Goal: Task Accomplishment & Management: Complete application form

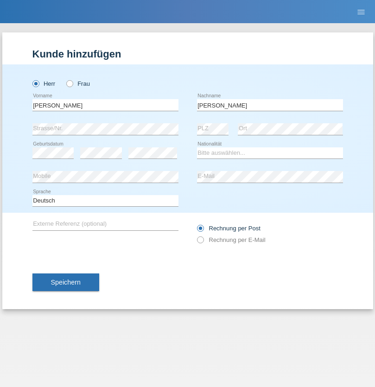
type input "Nydegger"
select select "CH"
select select "en"
radio input "true"
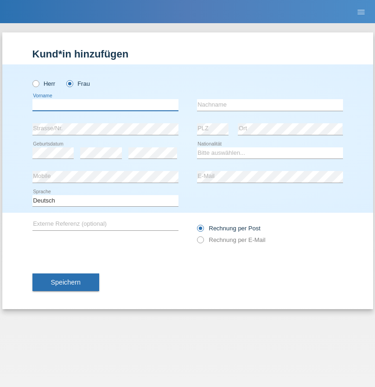
click at [105, 105] on input "text" at bounding box center [105, 105] width 146 height 12
type input "Corinne"
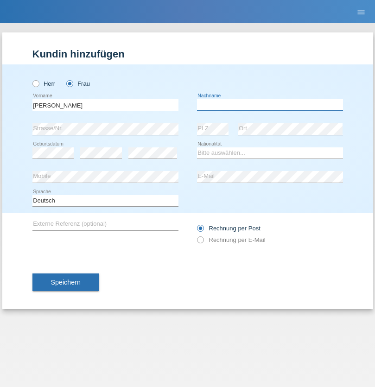
click at [270, 105] on input "text" at bounding box center [270, 105] width 146 height 12
type input "Nydegger"
select select "CH"
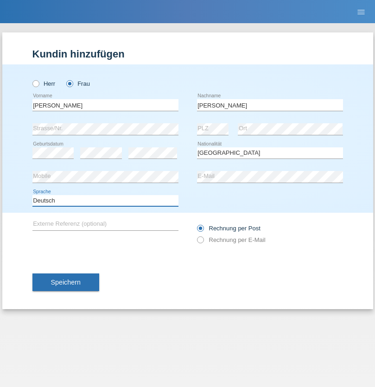
select select "en"
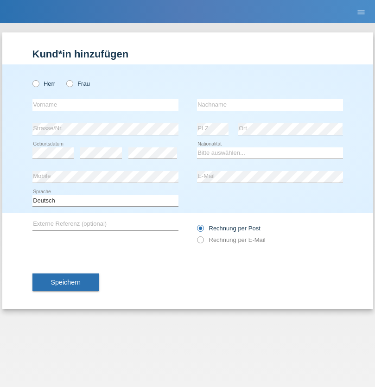
radio input "true"
click at [105, 105] on input "text" at bounding box center [105, 105] width 146 height 12
type input "Goekhan"
click at [270, 105] on input "text" at bounding box center [270, 105] width 146 height 12
type input "Akarsu"
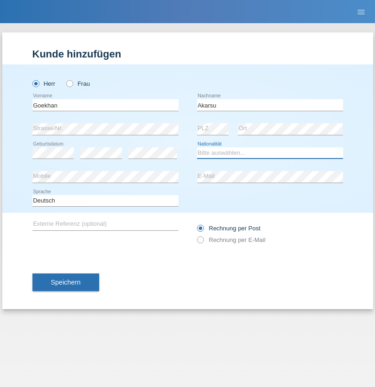
select select "AT"
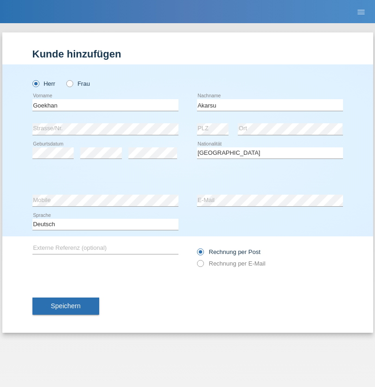
select select "C"
select select "01"
select select "05"
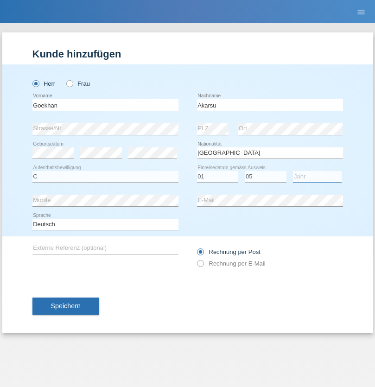
select select "2021"
select select "en"
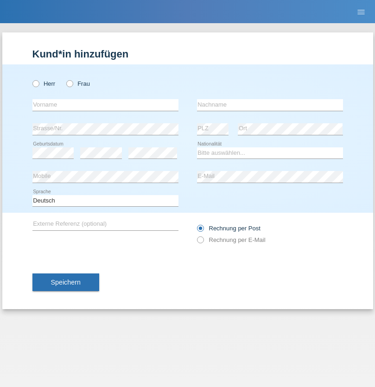
radio input "true"
click at [105, 105] on input "text" at bounding box center [105, 105] width 146 height 12
type input "[PERSON_NAME]"
click at [270, 105] on input "text" at bounding box center [270, 105] width 146 height 12
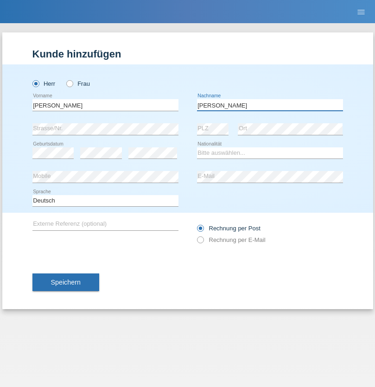
type input "[PERSON_NAME]"
select select "IT"
select select "C"
select select "22"
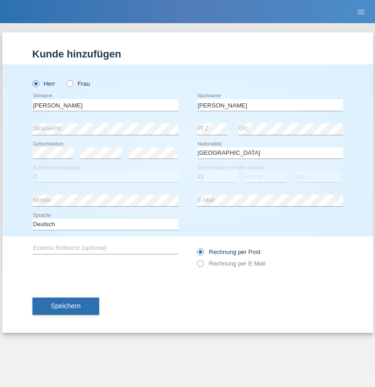
select select "06"
select select "1964"
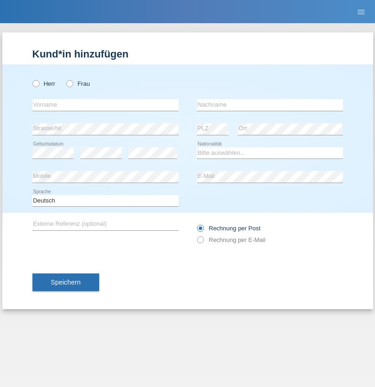
radio input "true"
click at [105, 105] on input "text" at bounding box center [105, 105] width 146 height 12
type input "Carnevale"
click at [270, 105] on input "text" at bounding box center [270, 105] width 146 height 12
type input "Alessio"
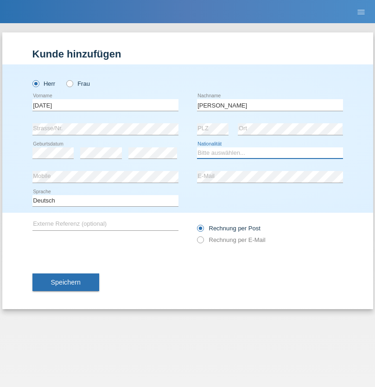
select select "IT"
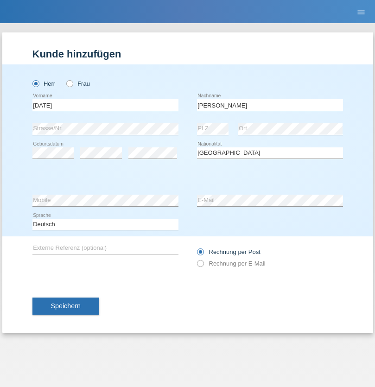
select select "C"
select select "01"
select select "05"
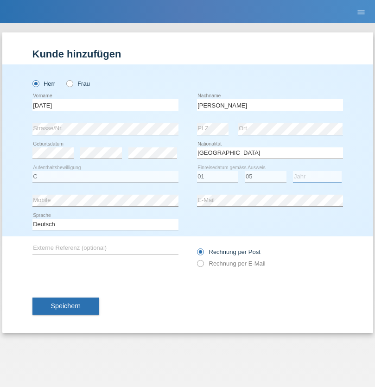
select select "2021"
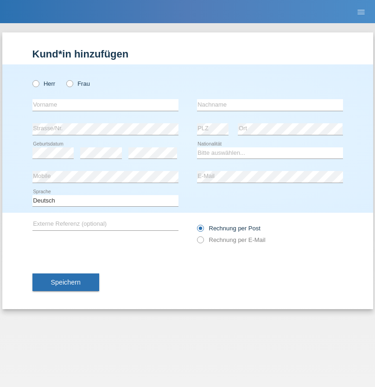
radio input "true"
click at [105, 105] on input "text" at bounding box center [105, 105] width 146 height 12
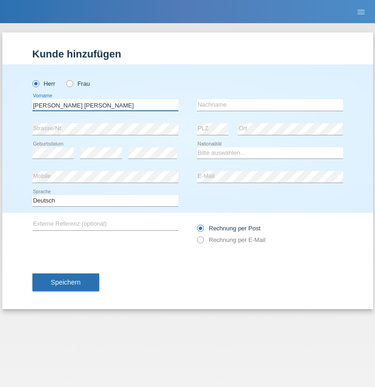
type input "Claudiu Marian"
click at [270, 105] on input "text" at bounding box center [270, 105] width 146 height 12
type input "Cislariu"
select select "CH"
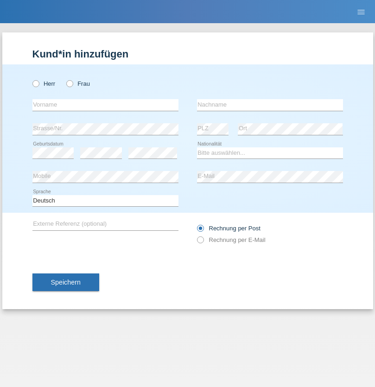
radio input "true"
select select "CH"
radio input "true"
click at [105, 105] on input "text" at bounding box center [105, 105] width 146 height 12
type input "[PERSON_NAME]"
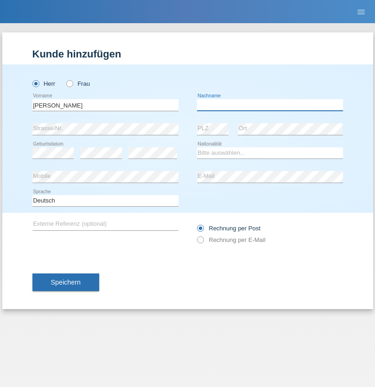
click at [270, 105] on input "text" at bounding box center [270, 105] width 146 height 12
type input "Kappelmayer"
select select "MG"
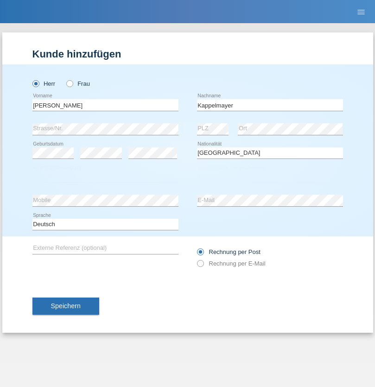
select select "C"
select select "31"
select select "08"
select select "2021"
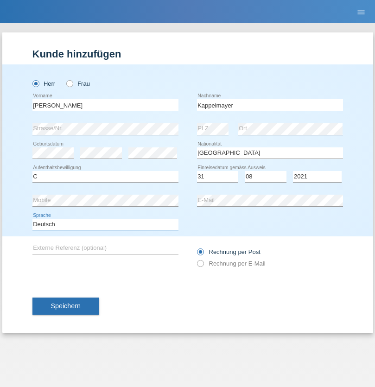
select select "en"
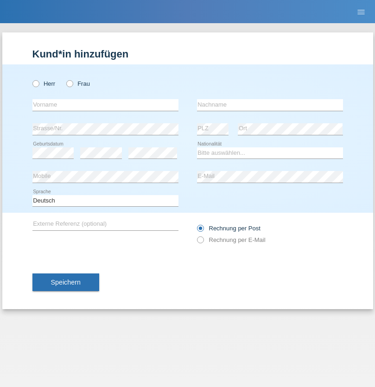
radio input "true"
click at [105, 105] on input "text" at bounding box center [105, 105] width 146 height 12
type input "firat"
click at [270, 105] on input "text" at bounding box center [270, 105] width 146 height 12
type input "kara"
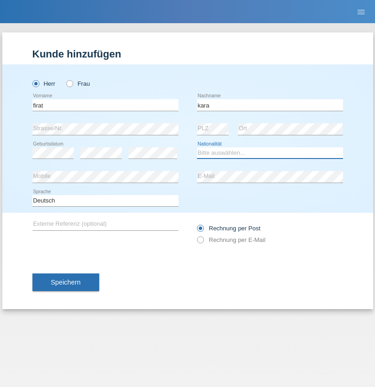
select select "CH"
radio input "true"
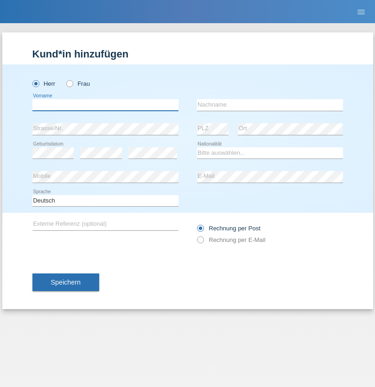
click at [105, 105] on input "text" at bounding box center [105, 105] width 146 height 12
type input "[PERSON_NAME]"
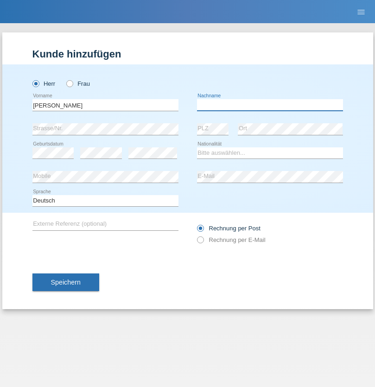
click at [270, 105] on input "text" at bounding box center [270, 105] width 146 height 12
type input "Panda nzinga"
select select "MN"
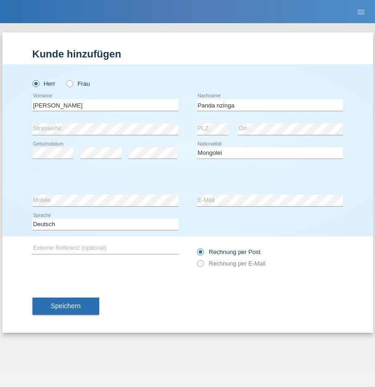
select select "C"
select select "28"
select select "11"
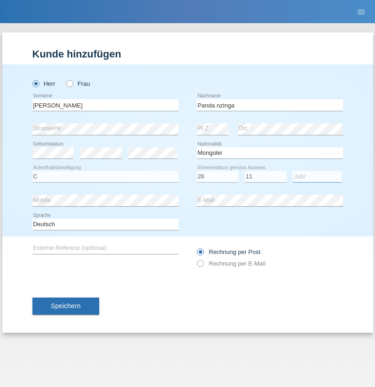
select select "2001"
